Goal: Find specific page/section: Find specific page/section

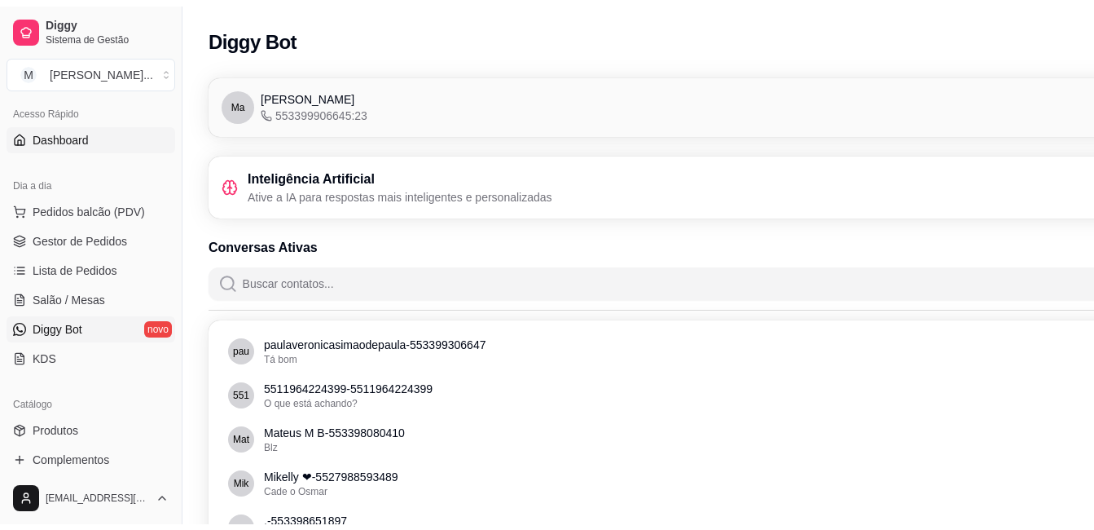
scroll to position [81, 0]
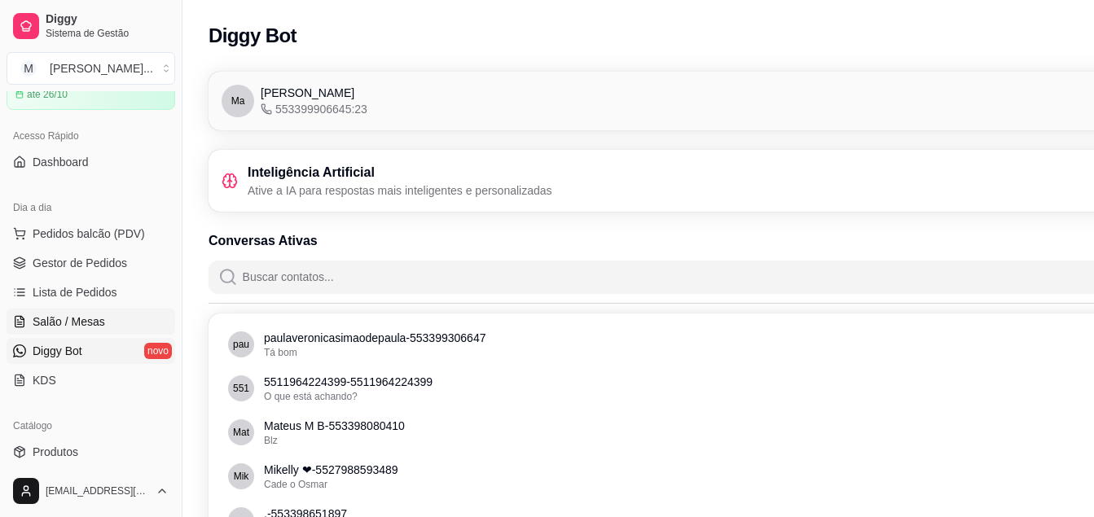
click at [98, 315] on span "Salão / Mesas" at bounding box center [69, 322] width 73 height 16
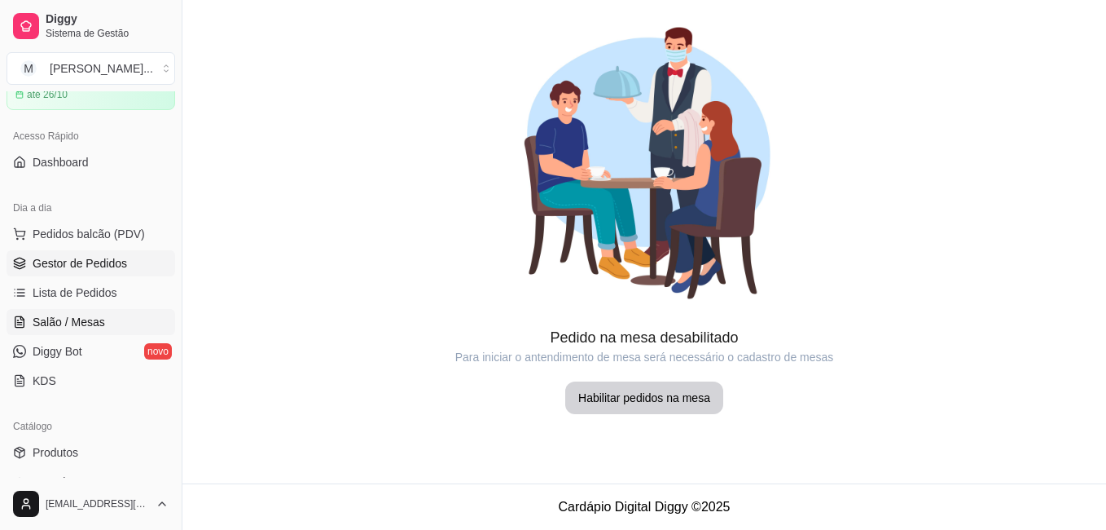
click at [116, 253] on link "Gestor de Pedidos" at bounding box center [91, 263] width 169 height 26
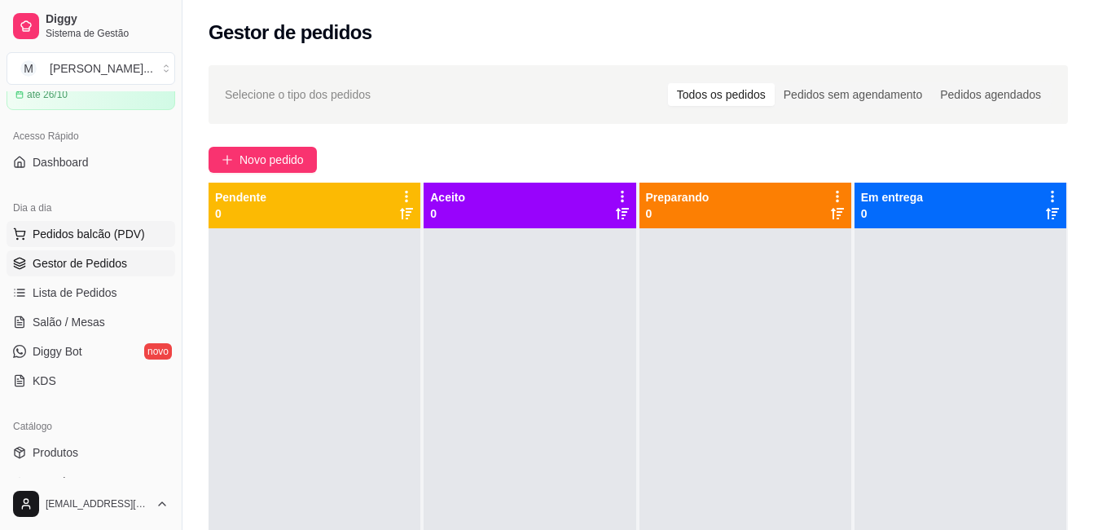
click at [111, 233] on span "Pedidos balcão (PDV)" at bounding box center [89, 234] width 112 height 16
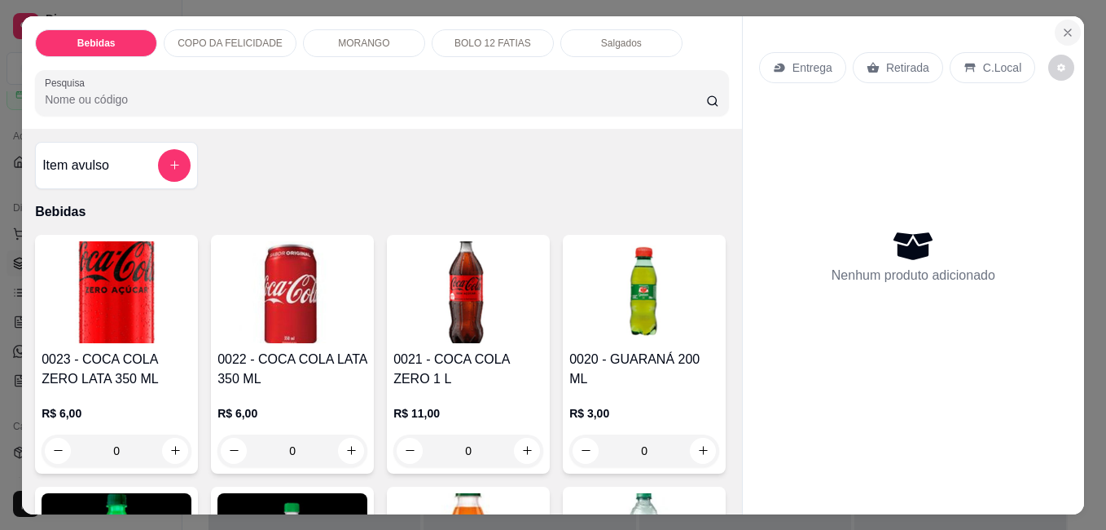
click at [1065, 29] on icon "Close" at bounding box center [1068, 32] width 7 height 7
